Goal: Find specific page/section: Find specific page/section

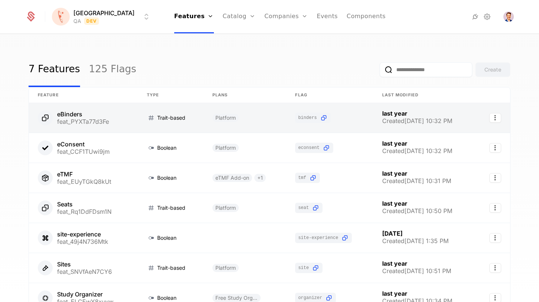
click at [78, 114] on link at bounding box center [83, 118] width 109 height 30
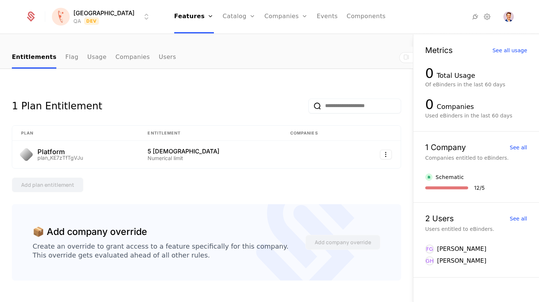
scroll to position [69, 0]
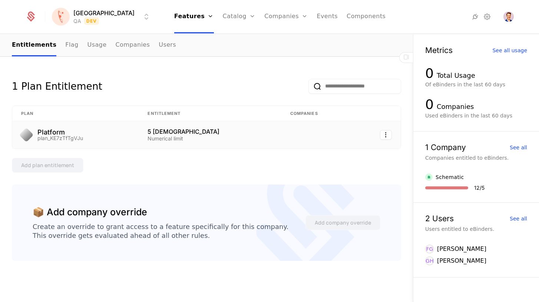
click at [125, 142] on td "Platform plan_KE7zTfTgVJu" at bounding box center [75, 134] width 126 height 27
click at [65, 44] on link "Flag" at bounding box center [71, 45] width 13 height 22
